Goal: Information Seeking & Learning: Learn about a topic

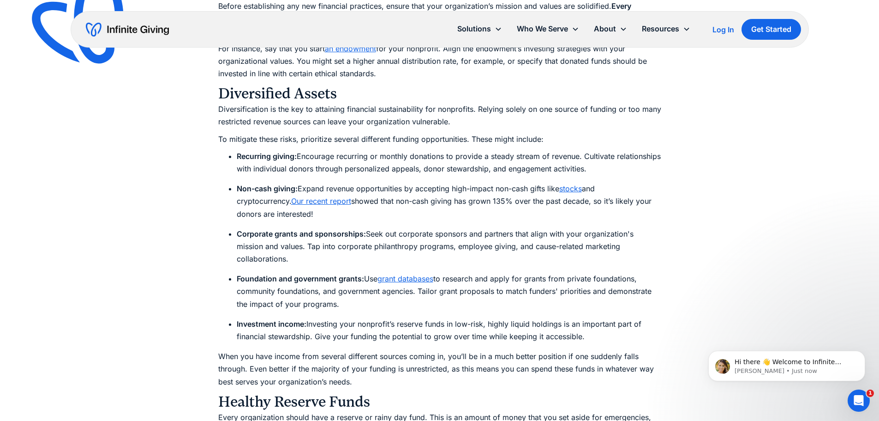
scroll to position [2308, 0]
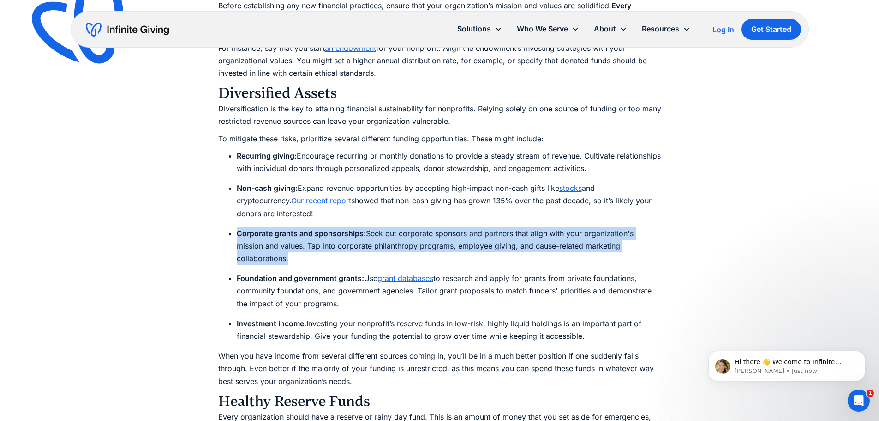
drag, startPoint x: 236, startPoint y: 232, endPoint x: 289, endPoint y: 261, distance: 59.9
click at [289, 261] on li "Corporate grants and sponsorships: Seek out corporate sponsors and partners tha…" at bounding box center [449, 246] width 425 height 38
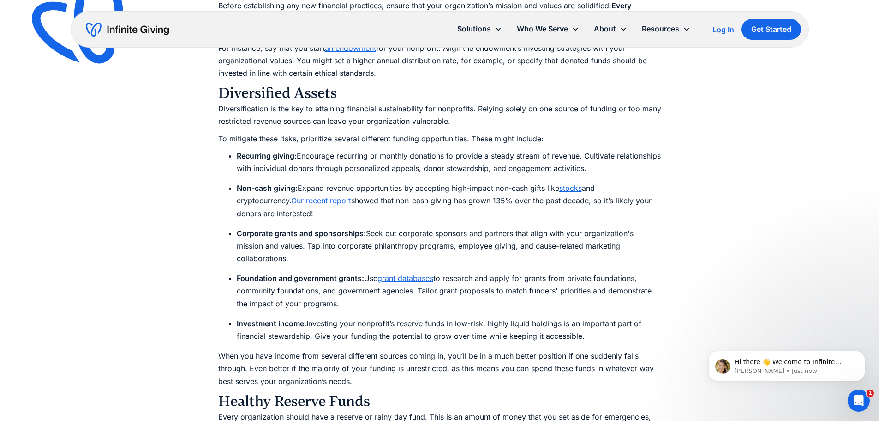
drag, startPoint x: 348, startPoint y: 302, endPoint x: 234, endPoint y: 234, distance: 133.1
copy div "Corporate grants and sponsorships: Seek out corporate sponsors and partners tha…"
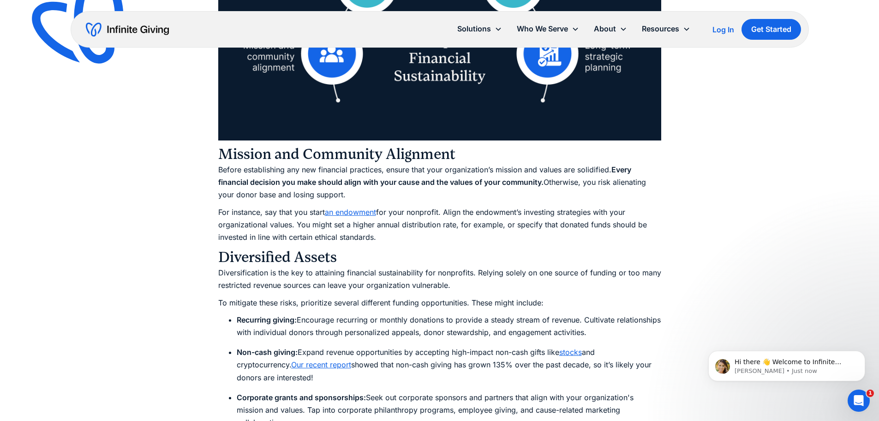
scroll to position [2262, 0]
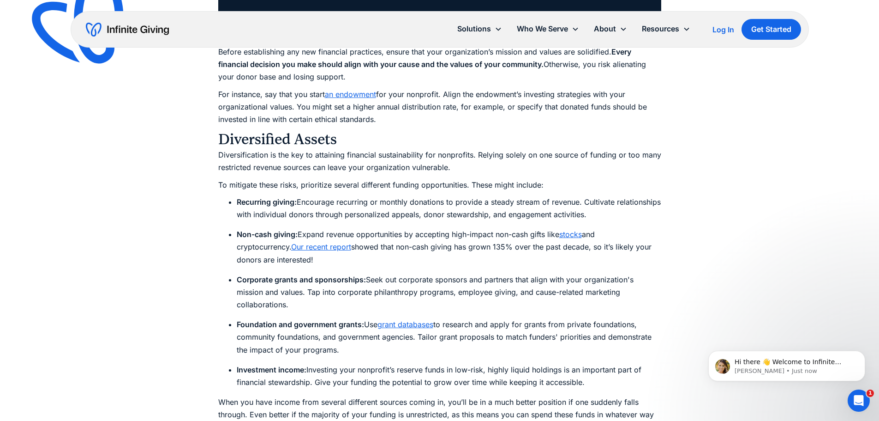
drag, startPoint x: 237, startPoint y: 278, endPoint x: 345, endPoint y: 348, distance: 128.7
copy div "Corporate grants and sponsorships: Seek out corporate sponsors and partners tha…"
click at [379, 352] on li "Foundation and government grants: Use grant databases to research and apply for…" at bounding box center [449, 337] width 425 height 38
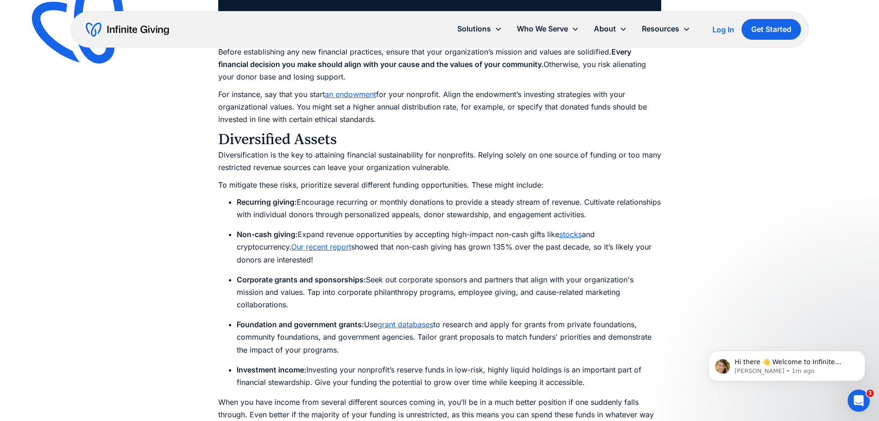
click at [415, 323] on link "grant databases" at bounding box center [406, 323] width 56 height 9
